Goal: Information Seeking & Learning: Learn about a topic

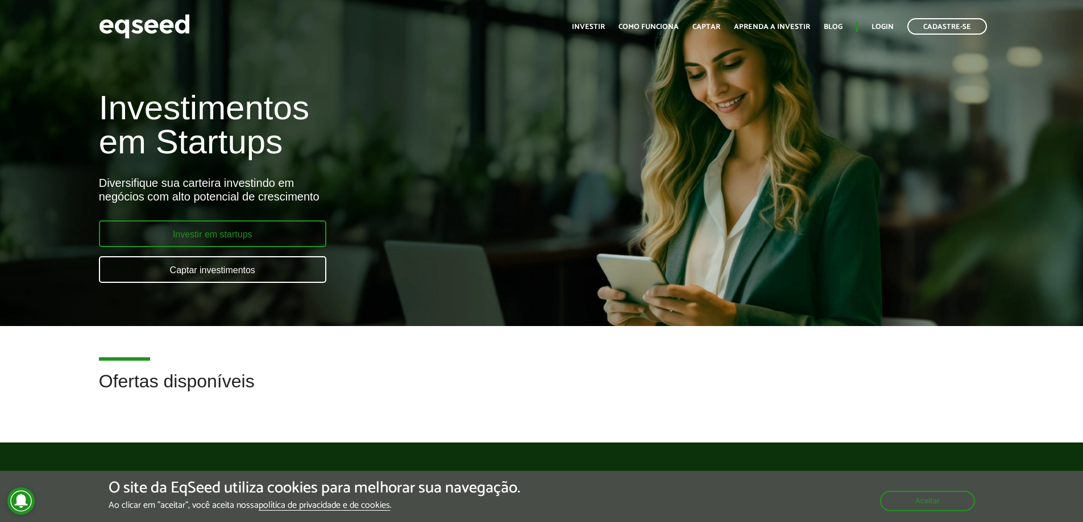
click at [282, 239] on link "Investir em startups" at bounding box center [212, 234] width 227 height 27
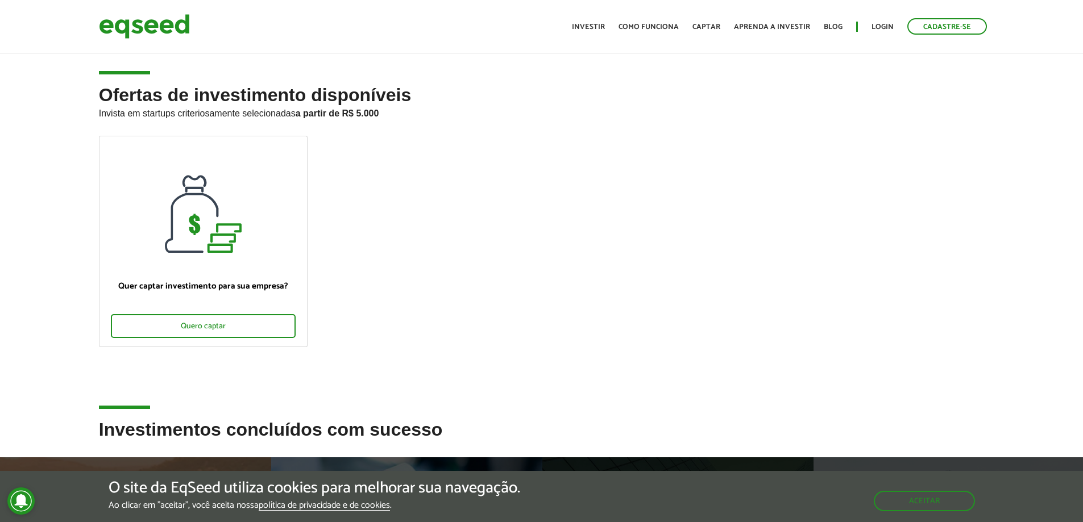
click at [612, 27] on ul "Início Investir Como funciona Captar Aprenda a investir Blog Login Cadastre-se" at bounding box center [779, 26] width 426 height 16
click at [605, 26] on link "Investir" at bounding box center [588, 26] width 33 height 7
